Goal: Task Accomplishment & Management: Manage account settings

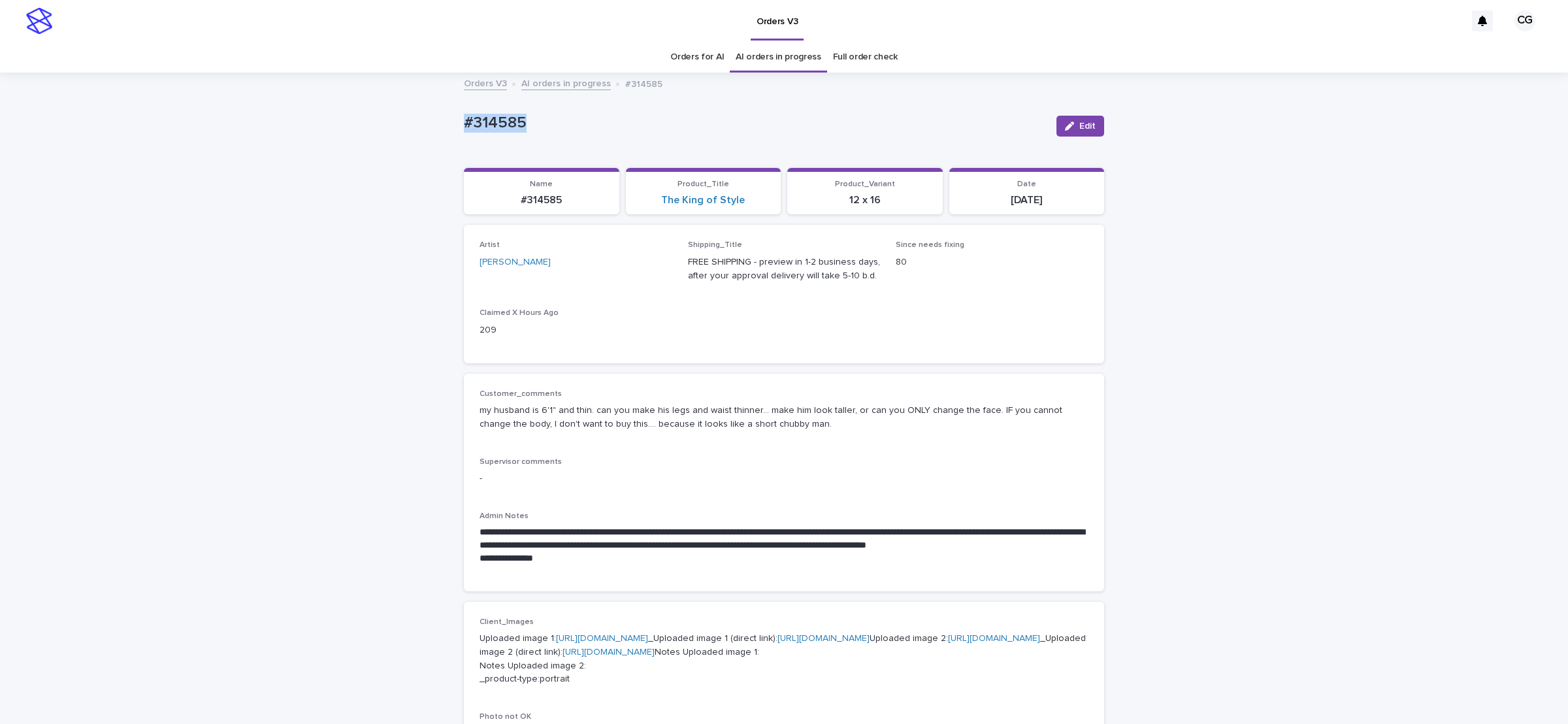
drag, startPoint x: 1075, startPoint y: 130, endPoint x: 1095, endPoint y: 6, distance: 125.6
click at [1079, 130] on span "Edit" at bounding box center [1087, 126] width 16 height 9
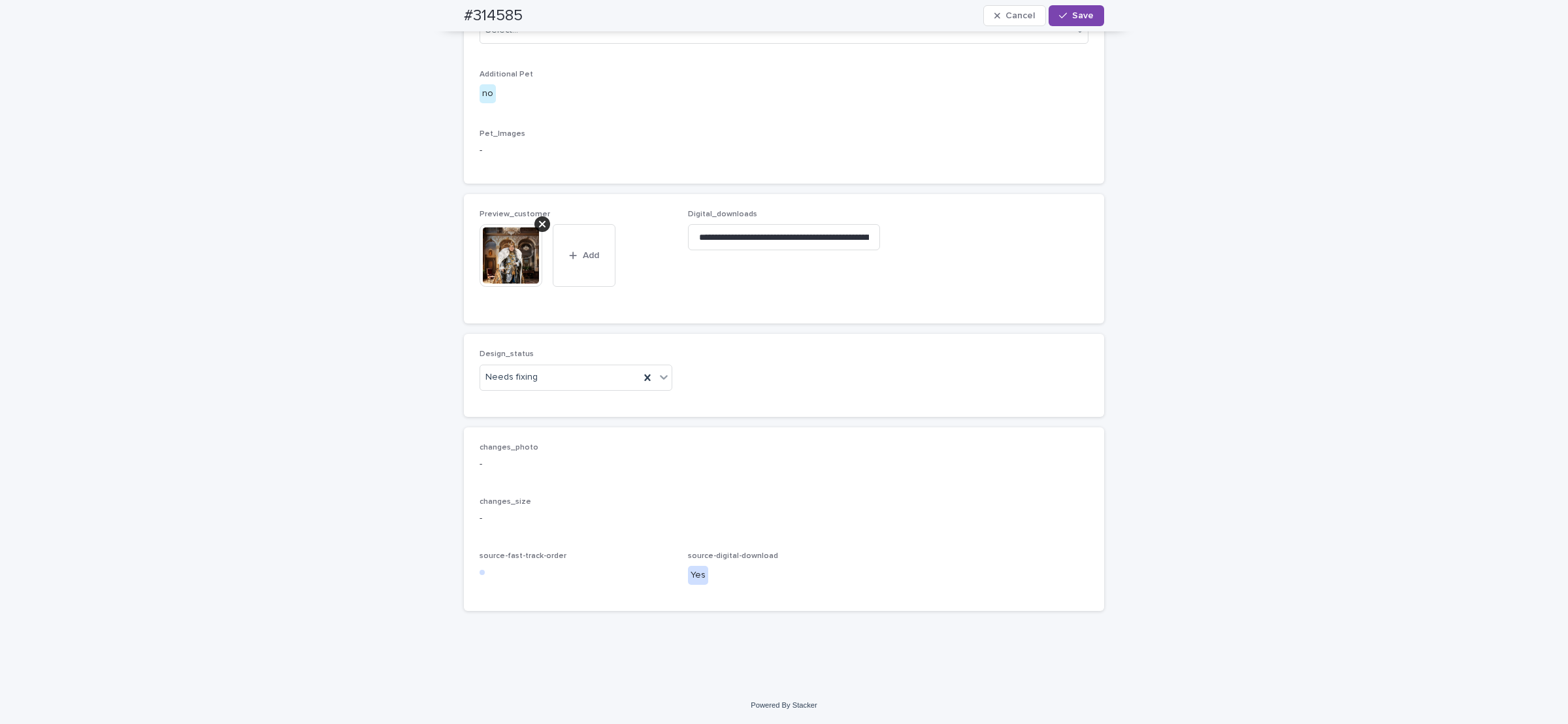
scroll to position [860, 0]
click at [552, 382] on div "Needs fixing" at bounding box center [560, 377] width 159 height 21
click at [551, 400] on div "Uploaded" at bounding box center [569, 404] width 191 height 23
click at [539, 224] on icon at bounding box center [542, 224] width 6 height 6
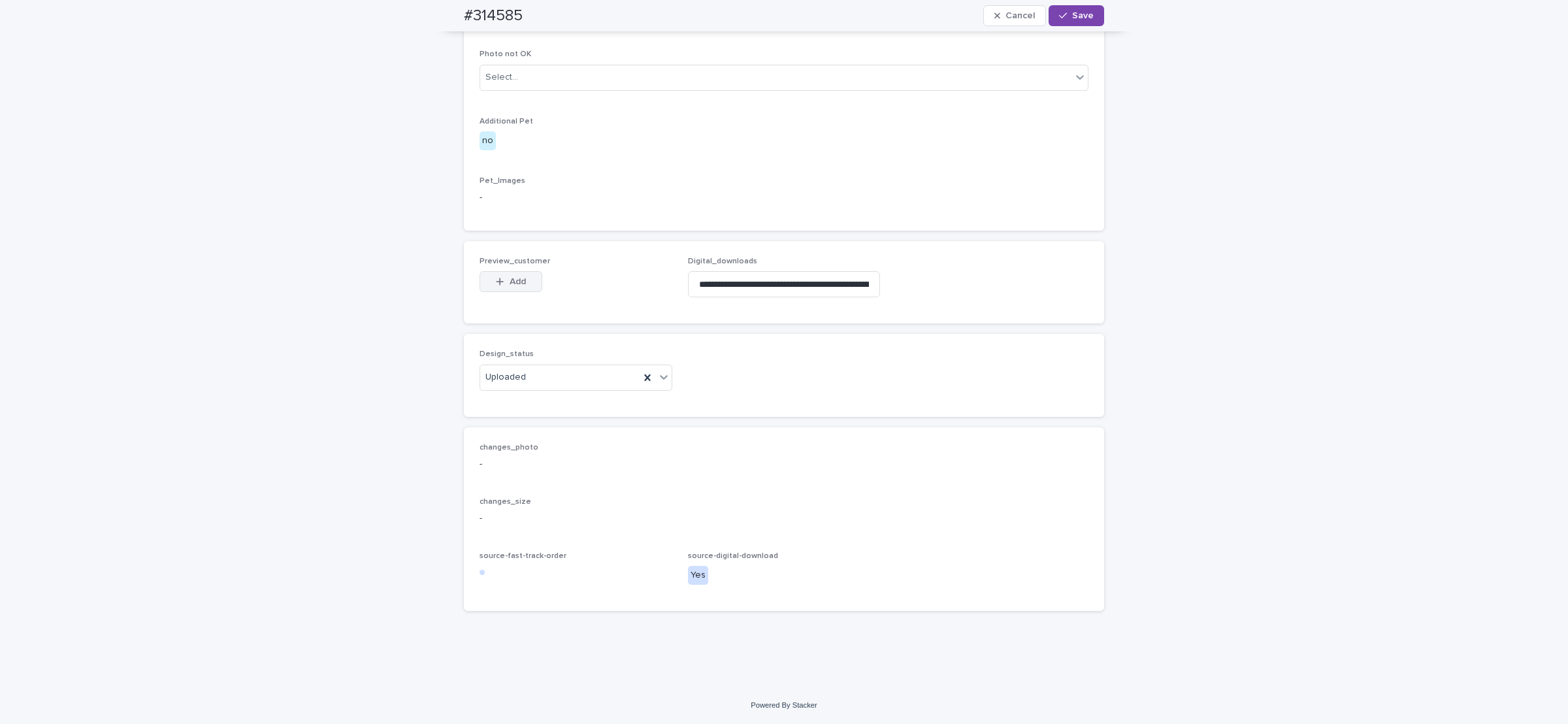
click at [509, 276] on button "Add" at bounding box center [511, 282] width 63 height 21
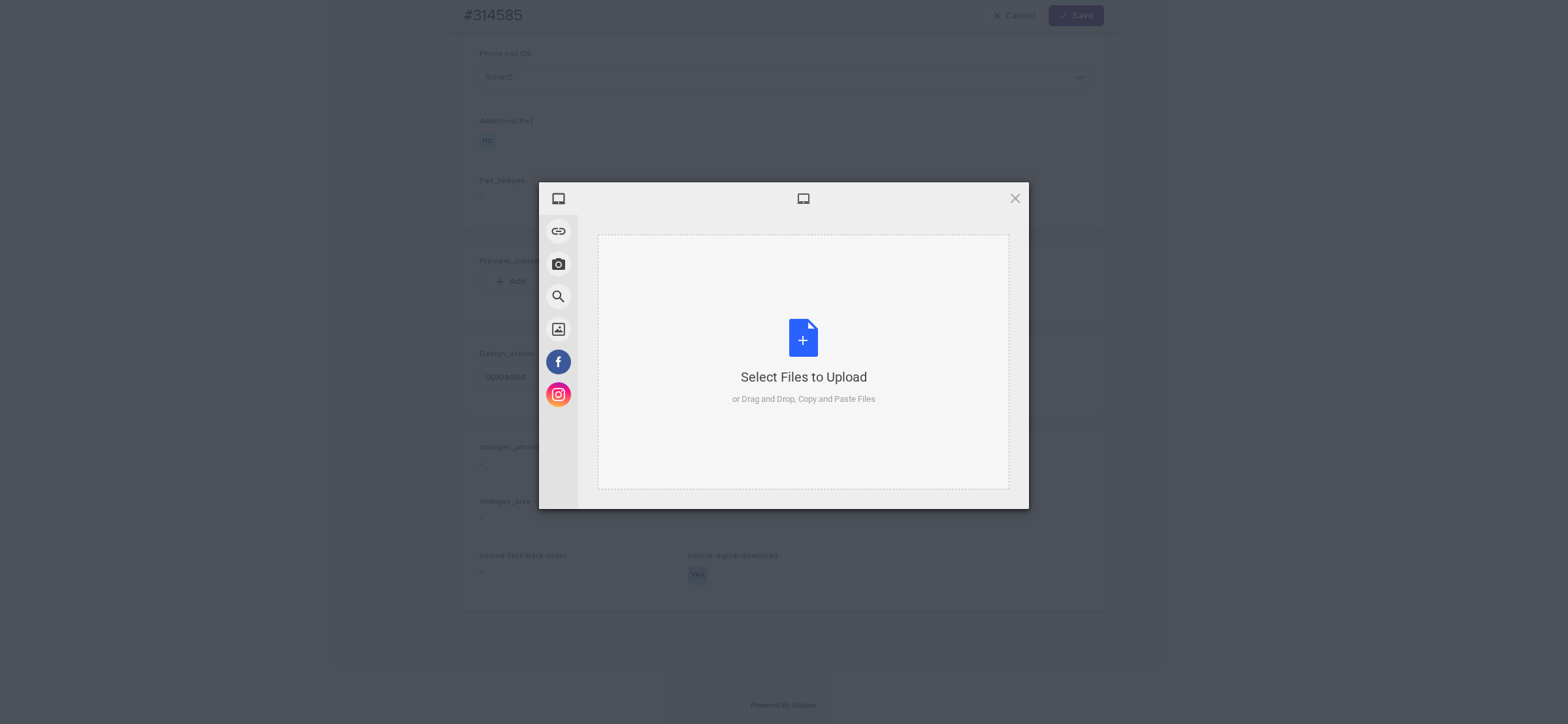
click at [812, 357] on div "Select Files to Upload or Drag and Drop, Copy and Paste Files" at bounding box center [804, 362] width 143 height 87
click at [978, 493] on span "Upload 1" at bounding box center [990, 492] width 25 height 9
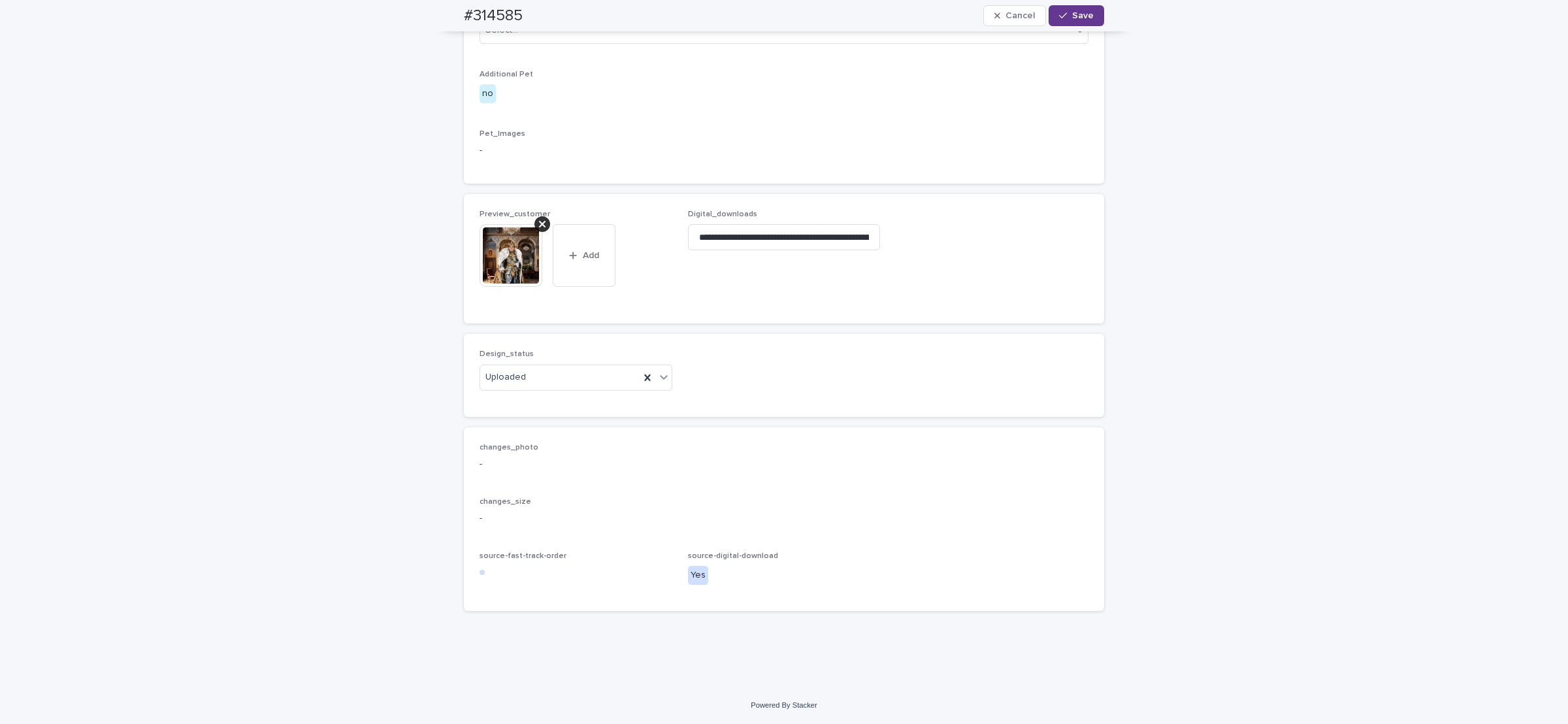
click at [1076, 12] on span "Save" at bounding box center [1082, 16] width 21 height 9
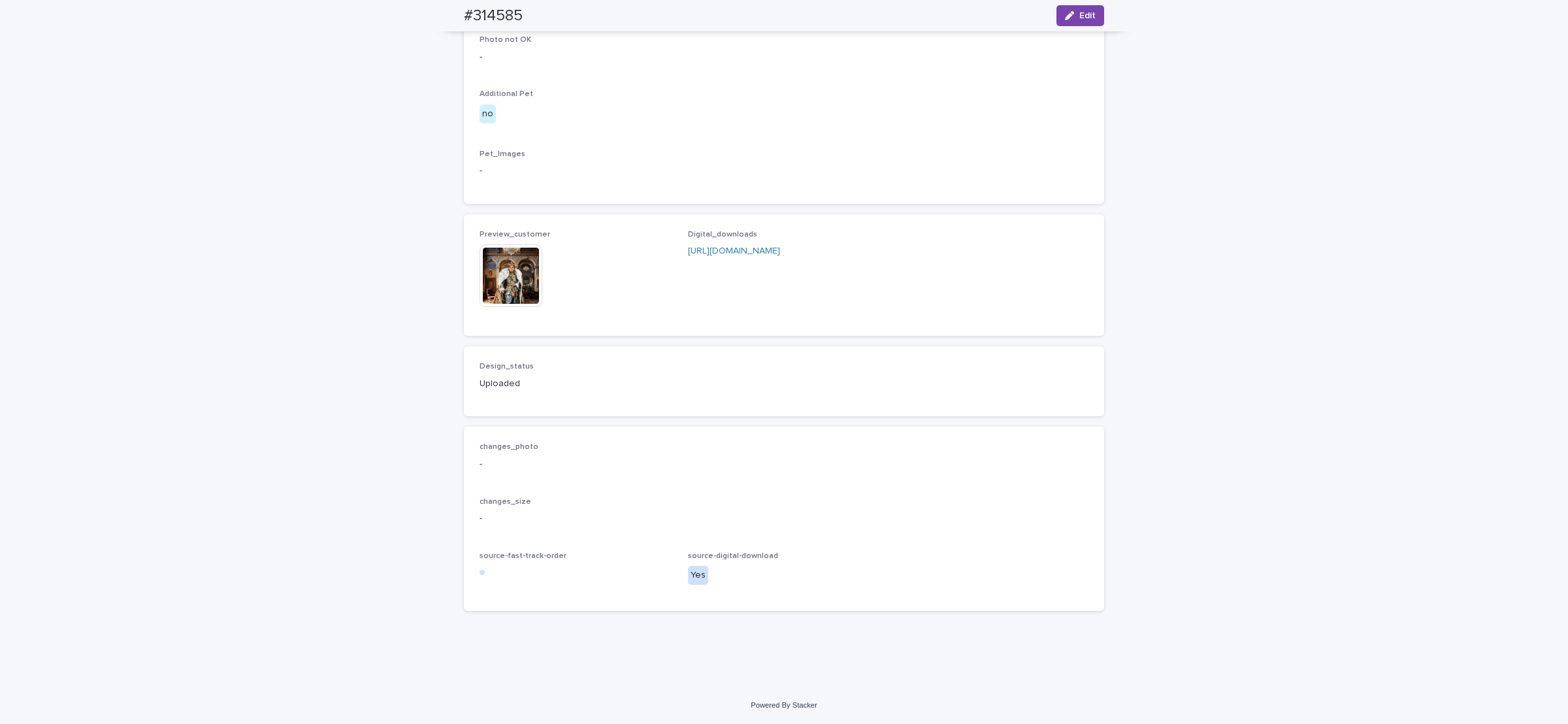
scroll to position [796, 0]
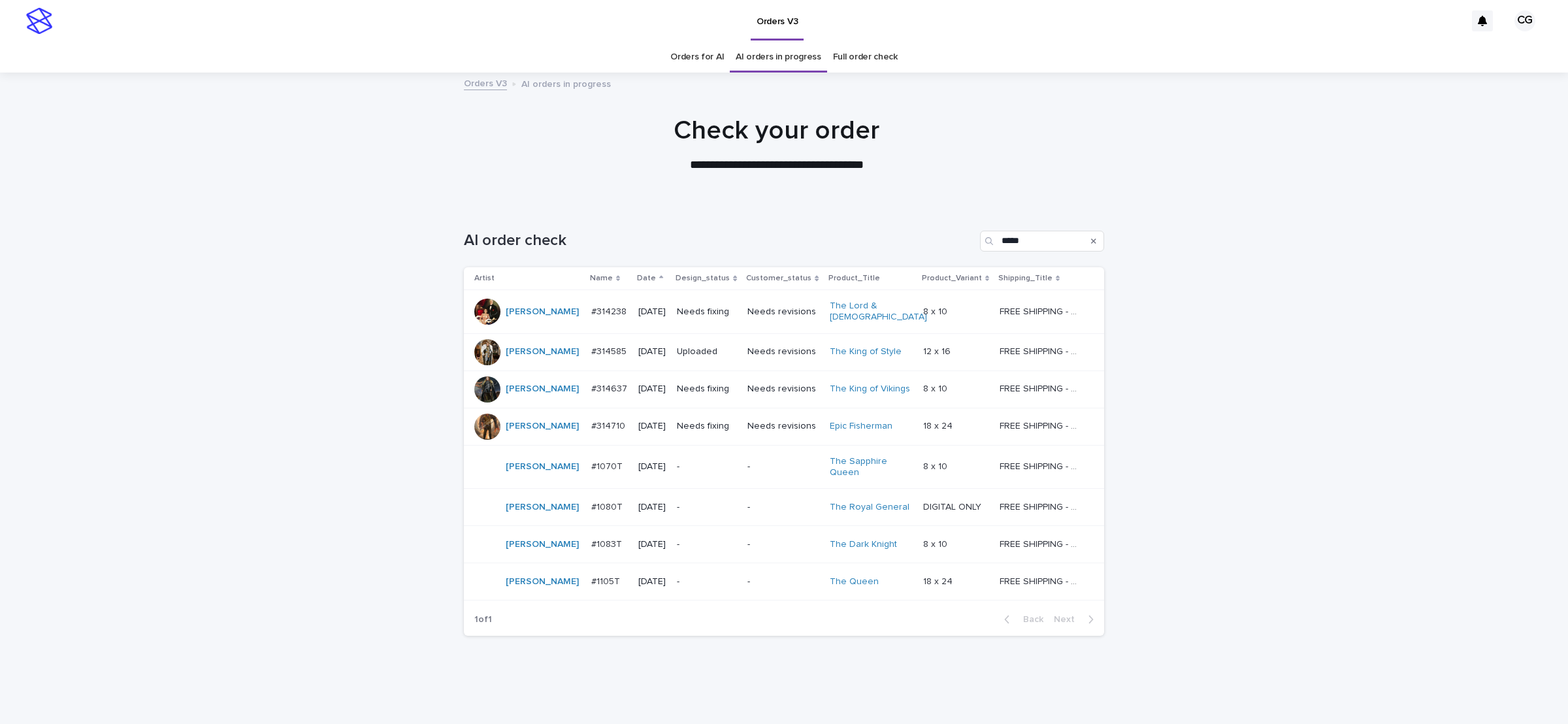
click at [713, 310] on p "Needs fixing" at bounding box center [707, 312] width 60 height 11
